Goal: Task Accomplishment & Management: Use online tool/utility

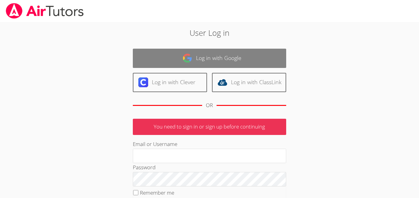
click at [156, 50] on link "Log in with Google" at bounding box center [209, 58] width 153 height 19
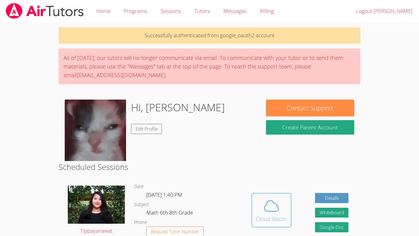
click at [288, 216] on button "Cloud Room" at bounding box center [272, 210] width 40 height 34
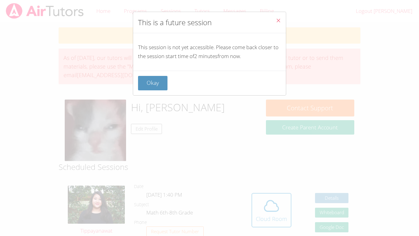
click at [160, 75] on div "Okay" at bounding box center [209, 83] width 153 height 25
click at [160, 78] on button "Okay" at bounding box center [152, 83] width 29 height 14
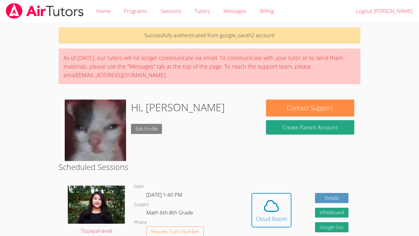
click at [145, 128] on link "Edit Profile" at bounding box center [146, 129] width 31 height 10
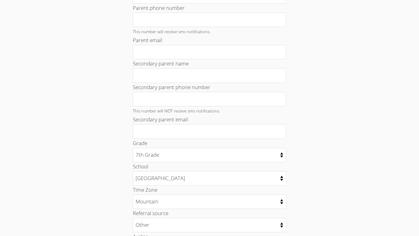
scroll to position [282, 0]
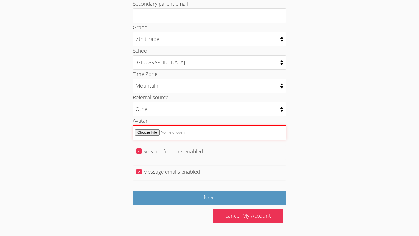
click at [153, 133] on input "Avatar" at bounding box center [209, 132] width 153 height 14
type input "C:\fakepath\images.jpeg"
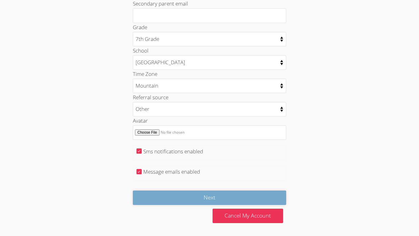
click at [234, 198] on input "Next" at bounding box center [209, 197] width 153 height 14
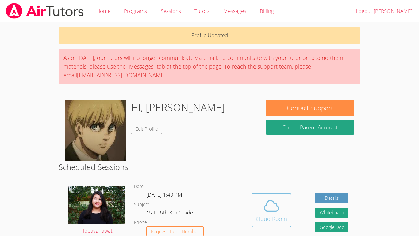
click at [271, 196] on button "Cloud Room" at bounding box center [272, 210] width 40 height 34
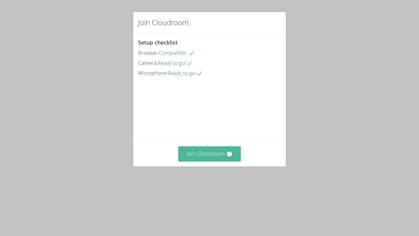
click at [221, 161] on button "Join Cloudroom" at bounding box center [209, 153] width 63 height 15
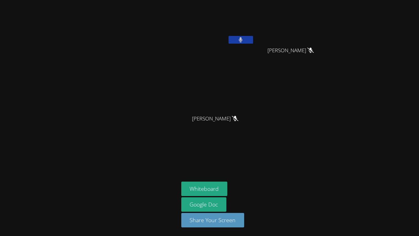
click at [237, 35] on video at bounding box center [217, 22] width 73 height 41
click at [237, 37] on button at bounding box center [241, 40] width 25 height 8
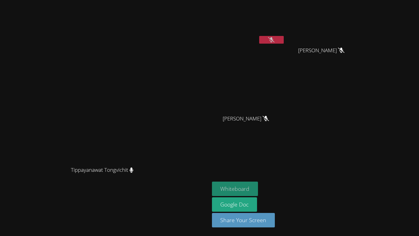
click at [238, 190] on button "Whiteboard" at bounding box center [235, 188] width 46 height 14
click at [275, 42] on icon at bounding box center [271, 39] width 6 height 5
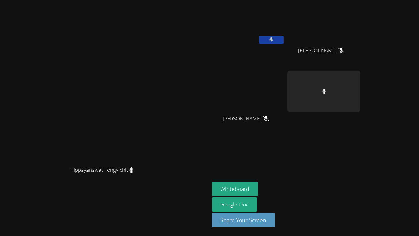
click at [284, 40] on button at bounding box center [271, 40] width 25 height 8
